Goal: Transaction & Acquisition: Purchase product/service

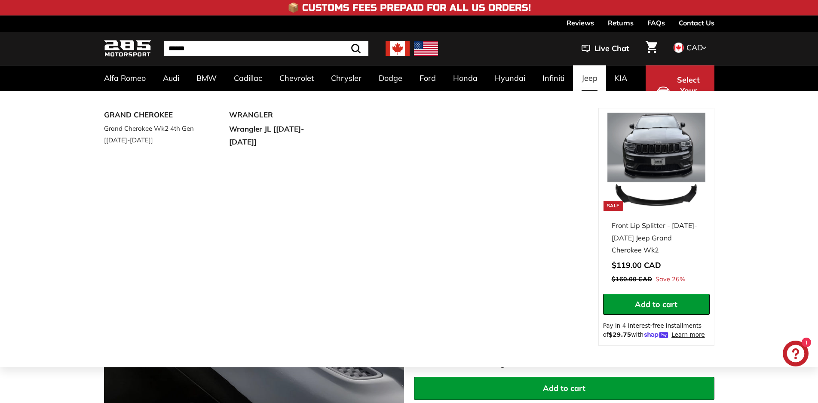
click at [590, 78] on link "Jeep" at bounding box center [589, 77] width 33 height 25
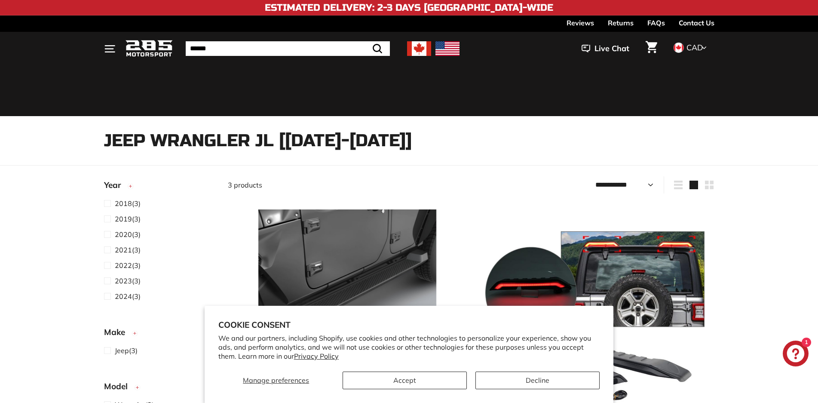
select select "**********"
